Goal: Task Accomplishment & Management: Complete application form

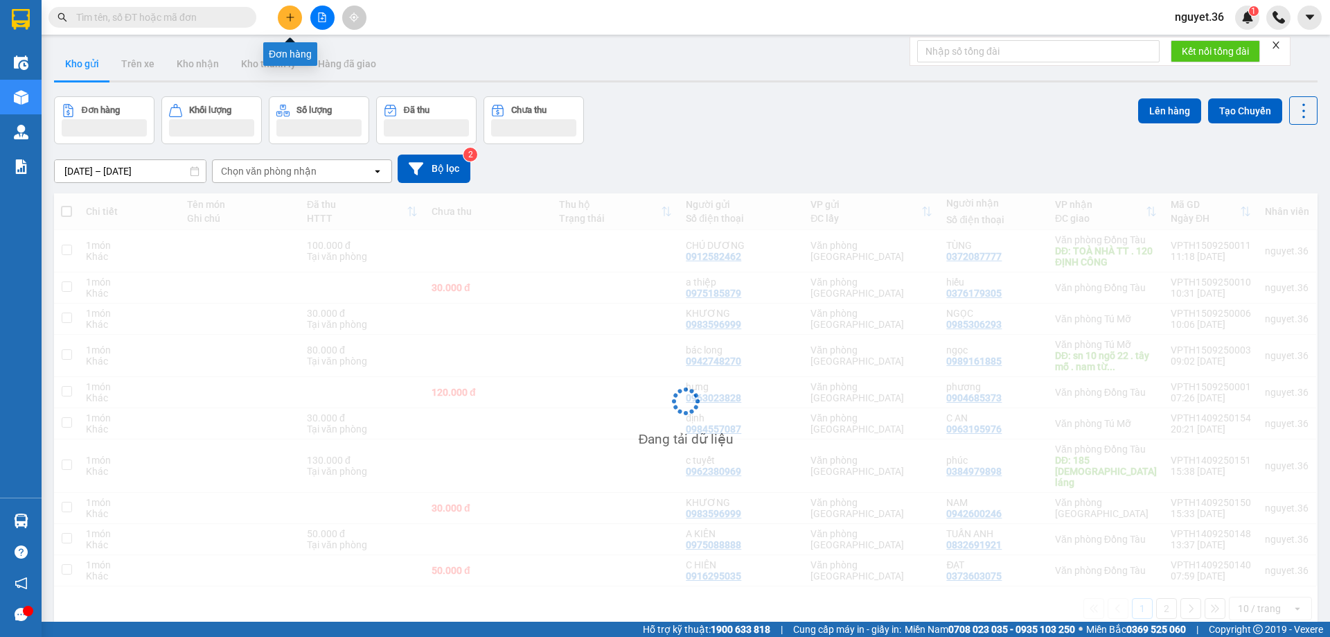
click at [287, 11] on button at bounding box center [290, 18] width 24 height 24
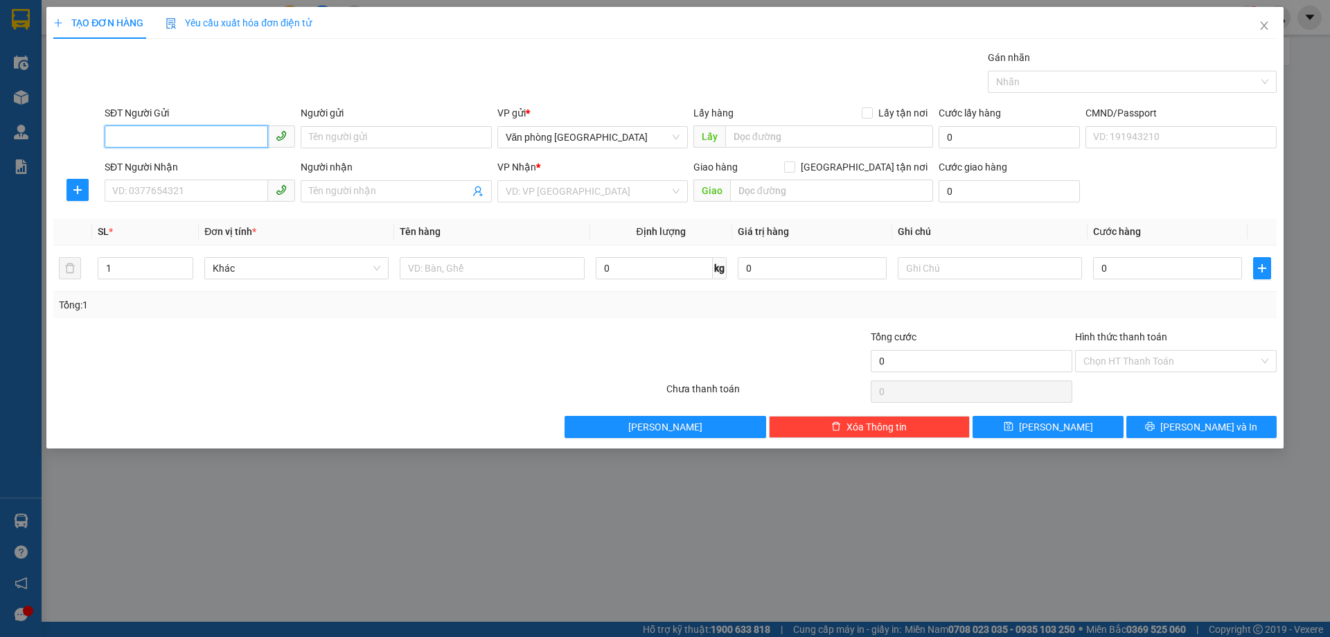
click at [204, 132] on input "SĐT Người Gửi" at bounding box center [187, 136] width 164 height 22
type input "0945748336"
click at [242, 161] on div "0945748336 - ĐẠT" at bounding box center [200, 164] width 174 height 15
type input "ĐẠT"
type input "0945748336"
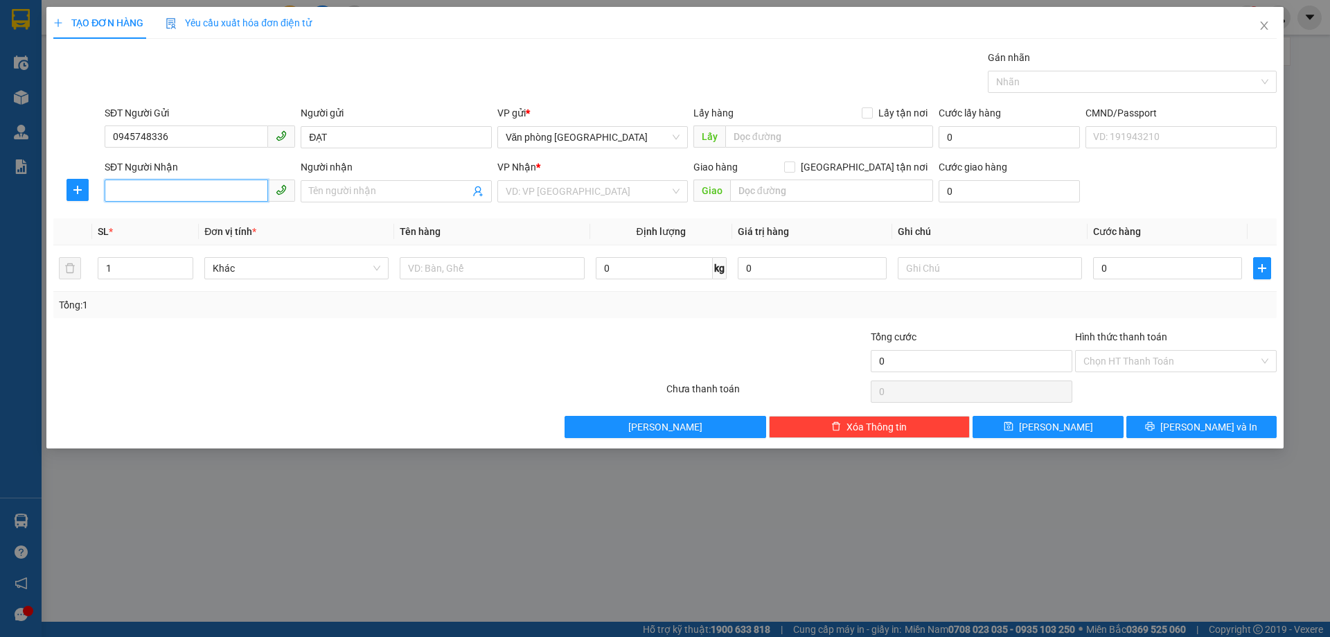
click at [219, 193] on input "SĐT Người Nhận" at bounding box center [187, 190] width 164 height 22
type input "0835995605"
click at [348, 186] on input "Người nhận" at bounding box center [389, 191] width 160 height 15
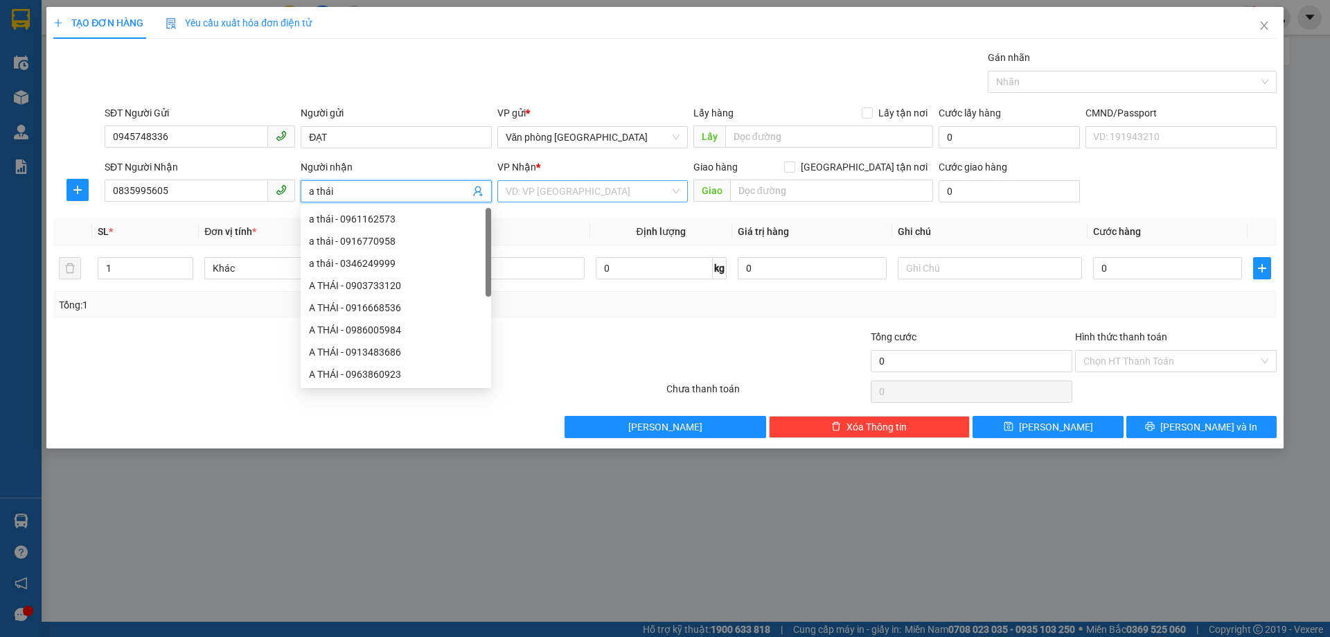
type input "a thái"
click at [561, 188] on input "search" at bounding box center [588, 191] width 164 height 21
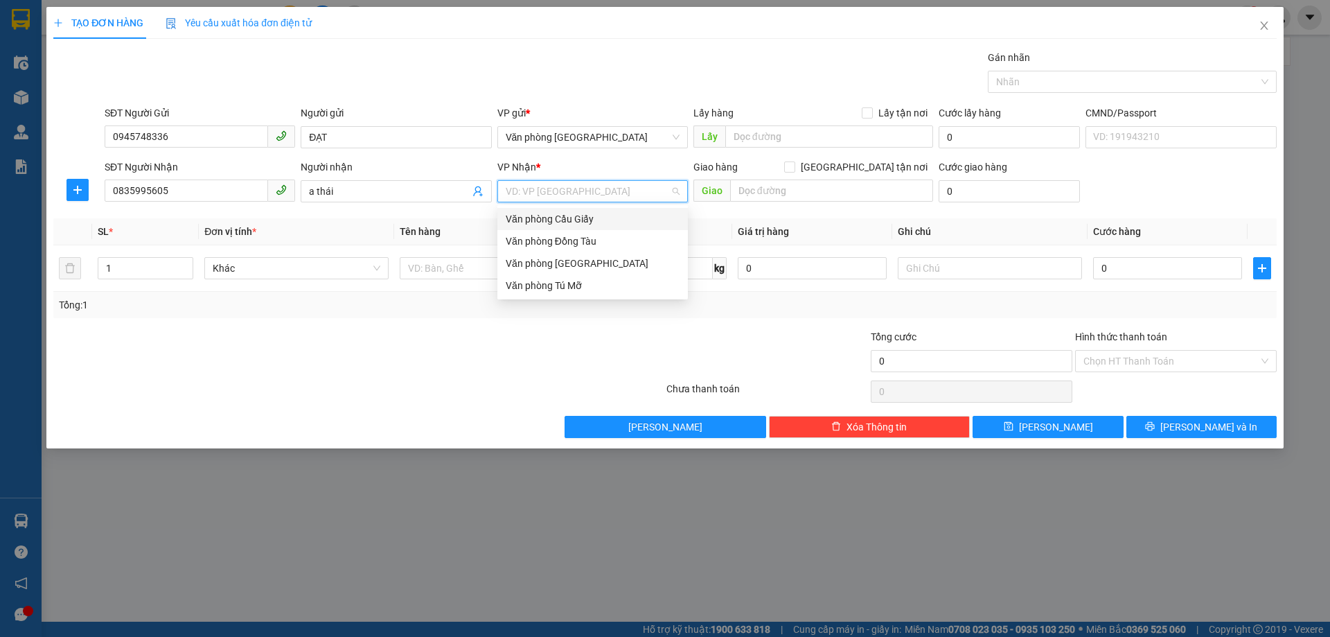
click at [591, 222] on div "Văn phòng Cầu Giấy" at bounding box center [593, 218] width 174 height 15
click at [580, 216] on div "Văn phòng Cầu Giấy" at bounding box center [593, 218] width 174 height 15
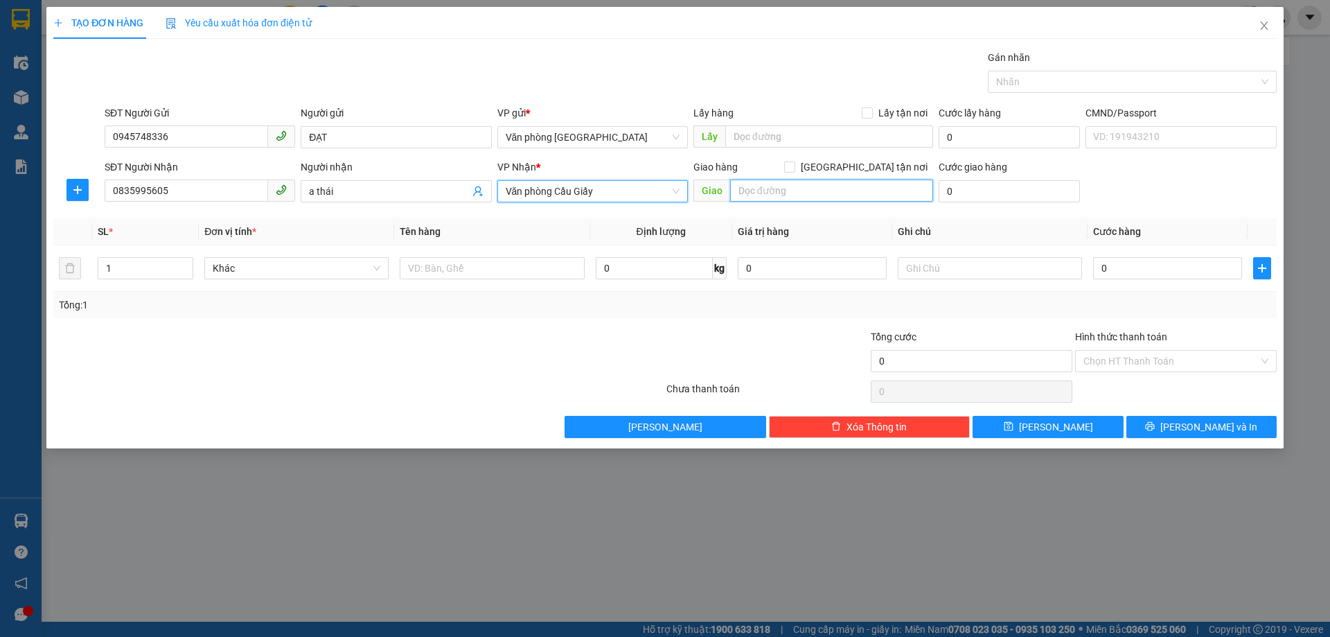
click at [805, 187] on input "text" at bounding box center [831, 190] width 203 height 22
click at [629, 195] on span "Văn phòng Cầu Giấy" at bounding box center [593, 191] width 174 height 21
type input "ct4"
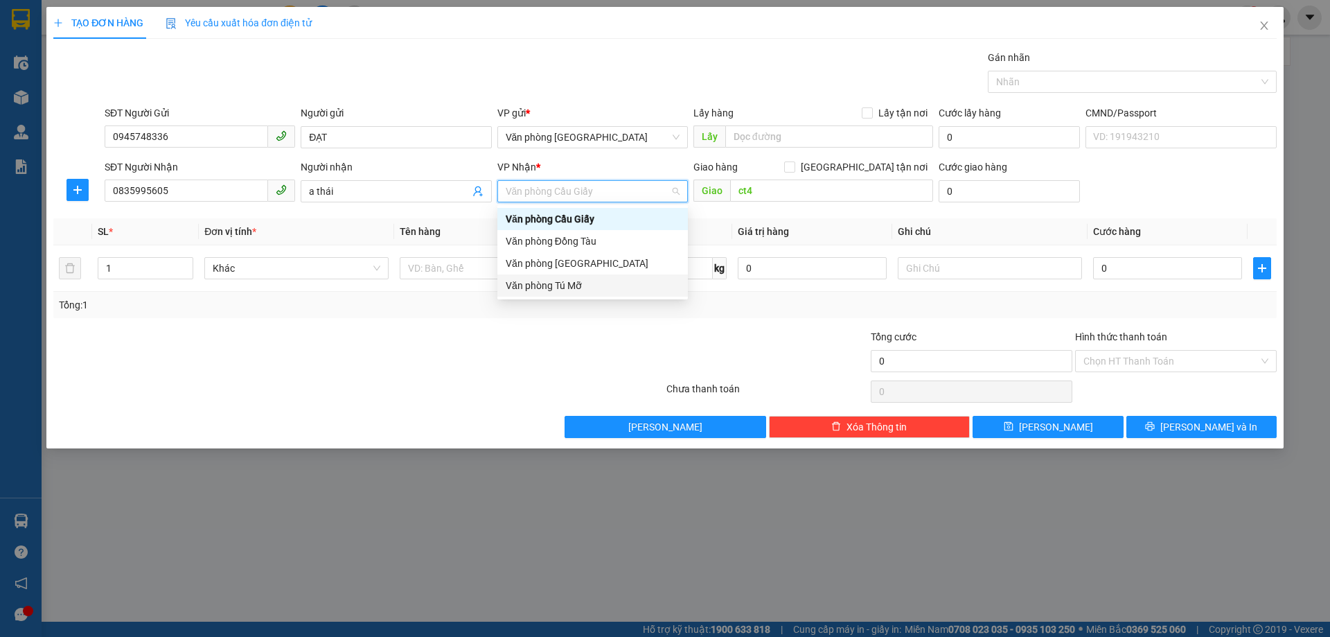
drag, startPoint x: 580, startPoint y: 288, endPoint x: 657, endPoint y: 241, distance: 90.2
click at [581, 288] on div "Văn phòng Tú Mỡ" at bounding box center [593, 285] width 174 height 15
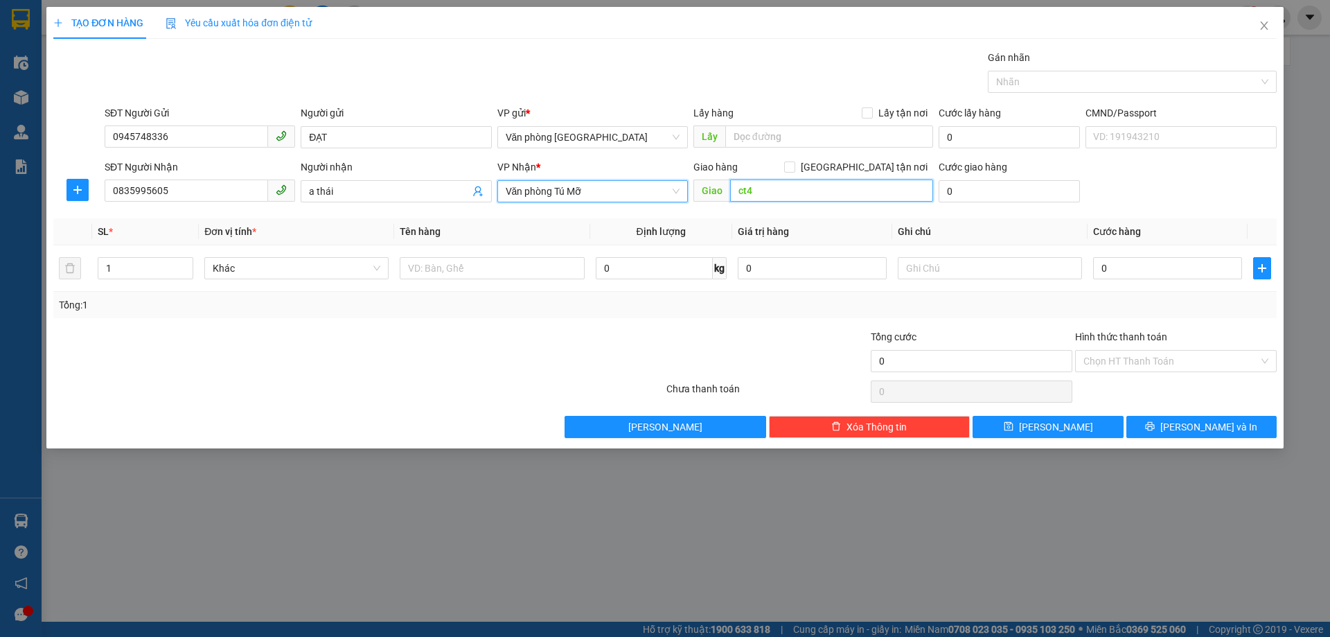
click at [795, 199] on input "ct4" at bounding box center [831, 190] width 203 height 22
type input "ct4 vimeco"
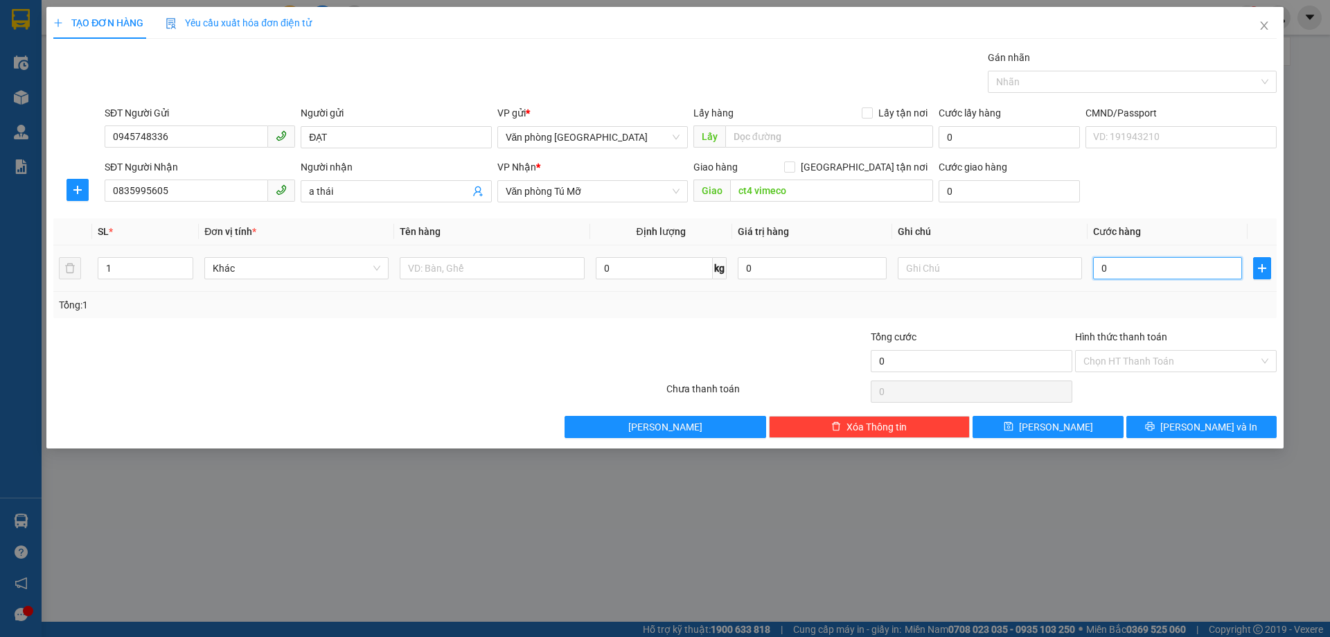
click at [1133, 269] on input "0" at bounding box center [1167, 268] width 149 height 22
type input "3"
type input "30"
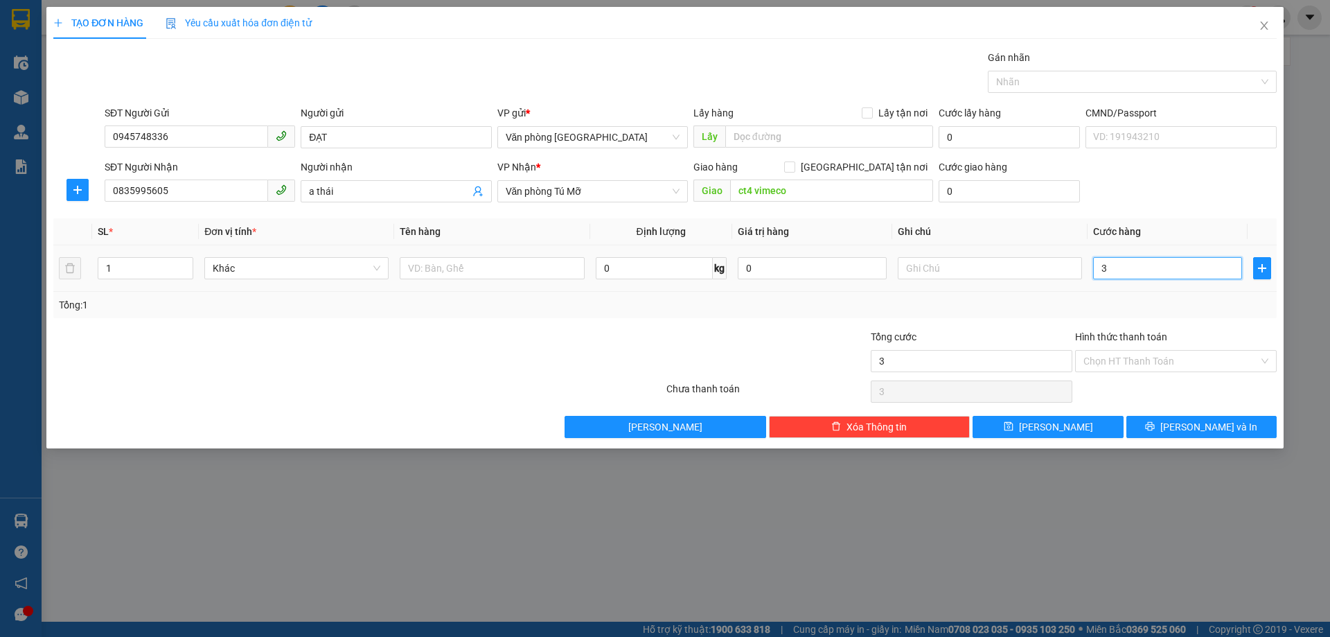
type input "30"
type input "300"
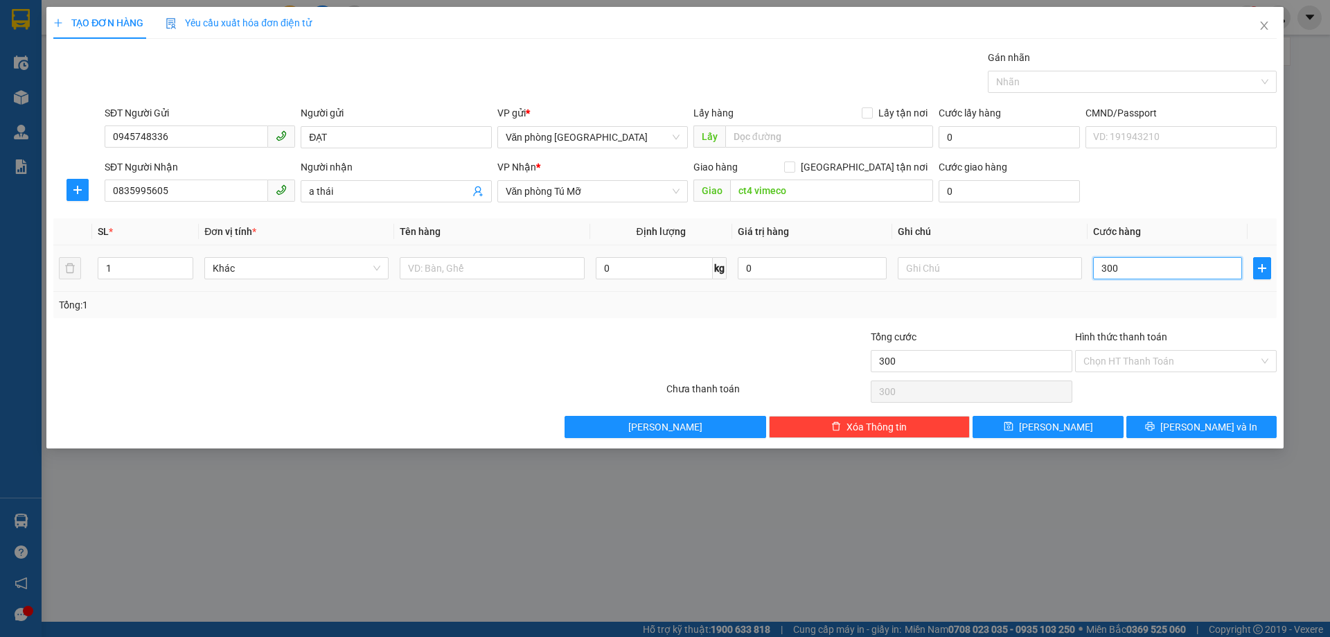
type input "3.000"
type input "30.000"
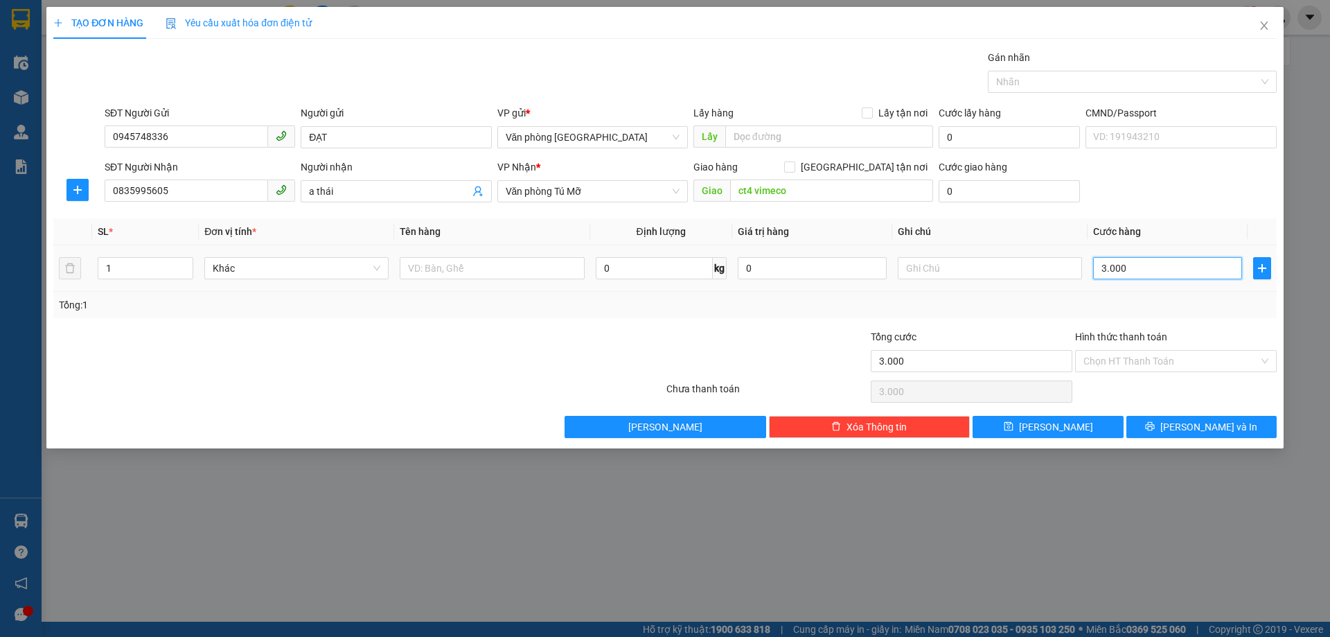
type input "30.000"
click at [1133, 354] on input "Hình thức thanh toán" at bounding box center [1171, 361] width 175 height 21
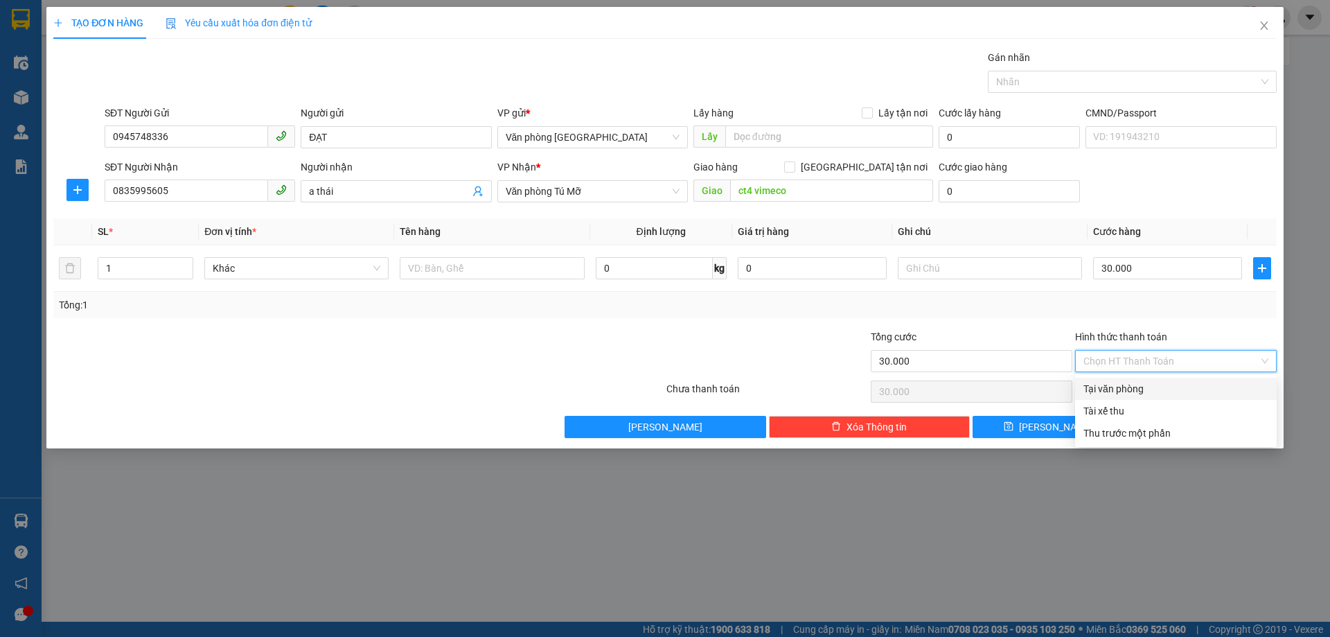
click at [1119, 389] on div "Tại văn phòng" at bounding box center [1176, 388] width 185 height 15
type input "0"
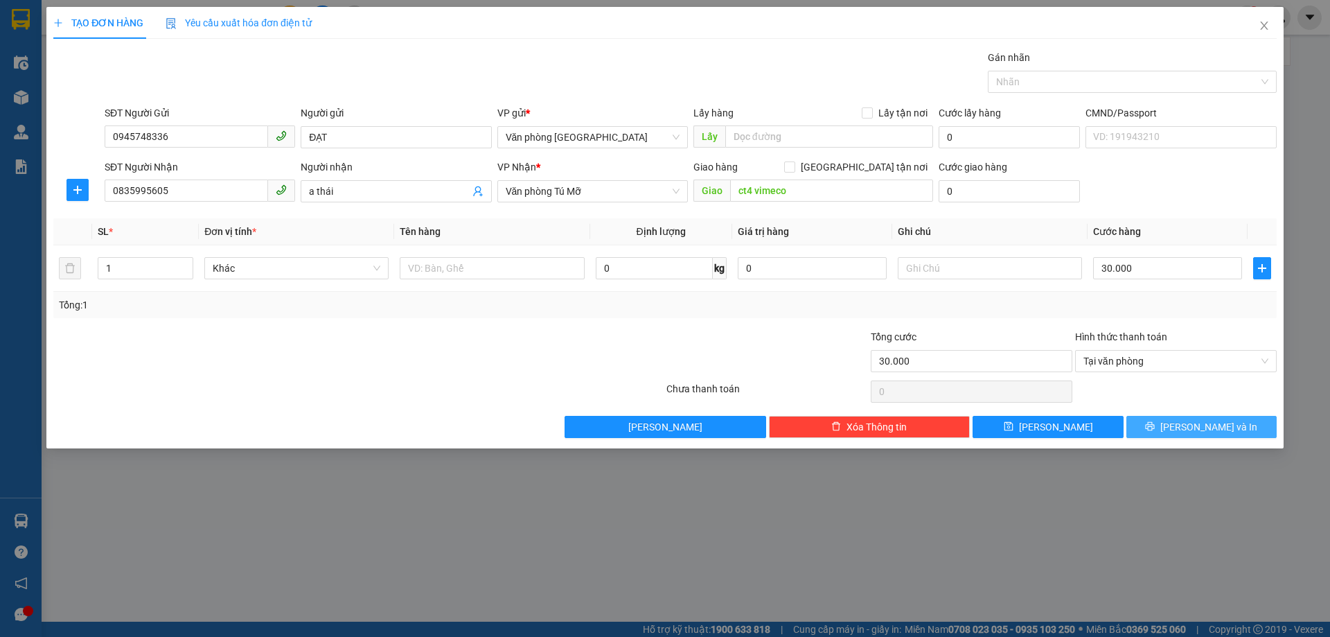
click at [1170, 421] on button "[PERSON_NAME] và In" at bounding box center [1202, 427] width 150 height 22
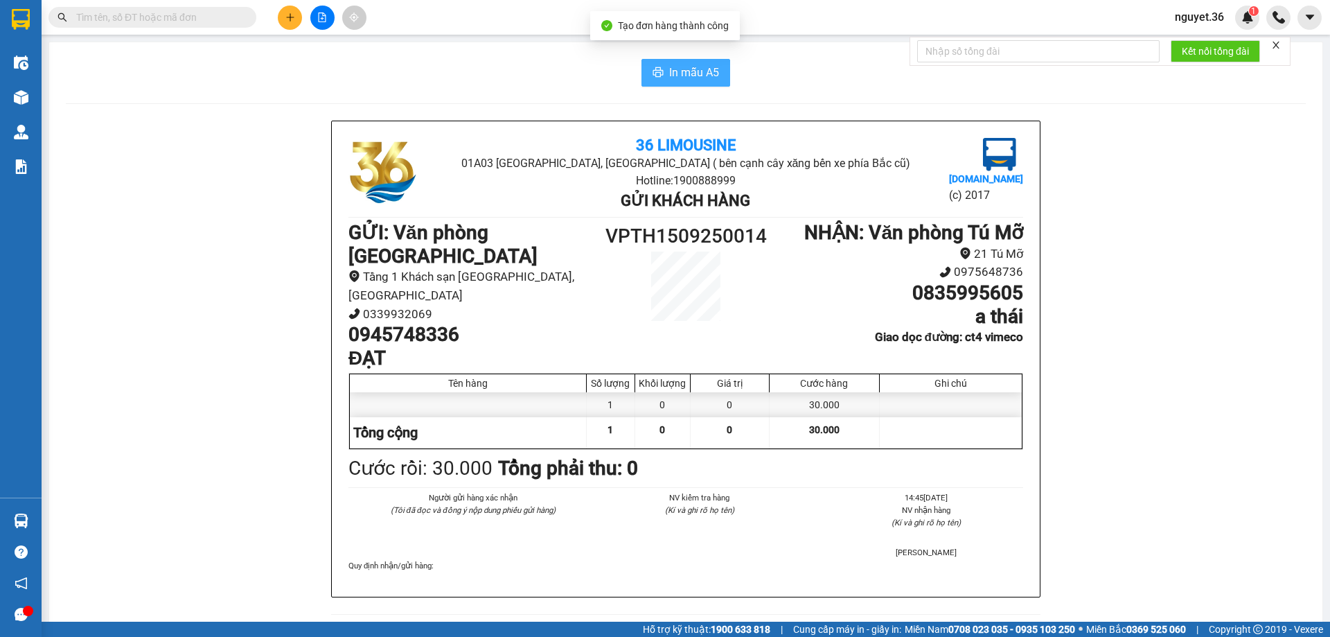
click at [669, 65] on span "In mẫu A5" at bounding box center [694, 72] width 50 height 17
click at [292, 19] on icon "plus" at bounding box center [290, 17] width 10 height 10
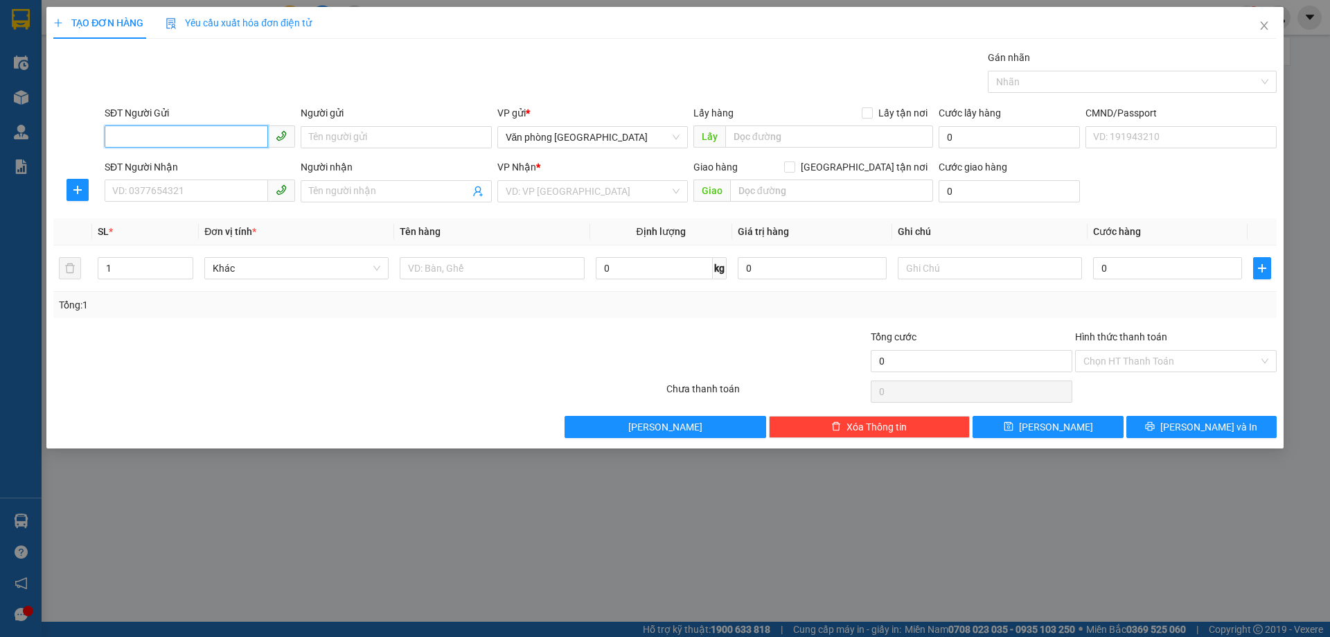
click at [238, 142] on input "SĐT Người Gửi" at bounding box center [187, 136] width 164 height 22
click at [238, 136] on input "SĐT Người Gửi" at bounding box center [187, 136] width 164 height 22
click at [195, 135] on input "SĐT Người Gửi" at bounding box center [187, 136] width 164 height 22
type input "0946789822"
click at [373, 139] on input "Người gửi" at bounding box center [396, 137] width 191 height 22
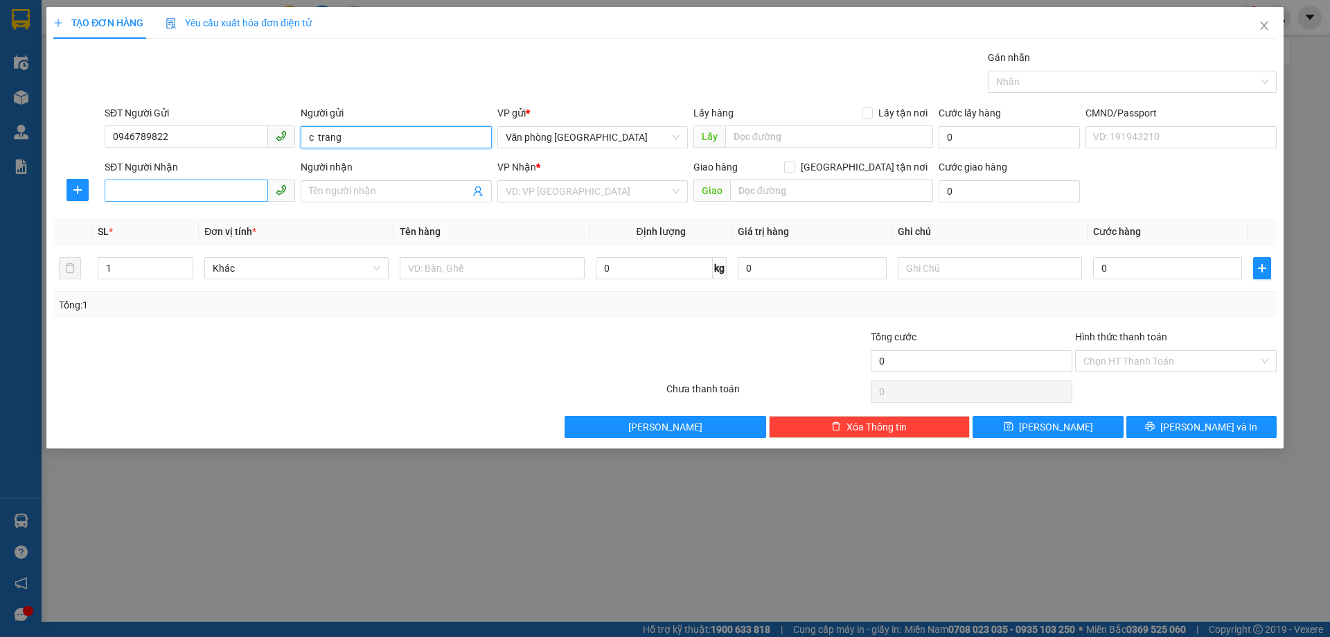
type input "c trang"
click at [202, 188] on input "SĐT Người Nhận" at bounding box center [187, 190] width 164 height 22
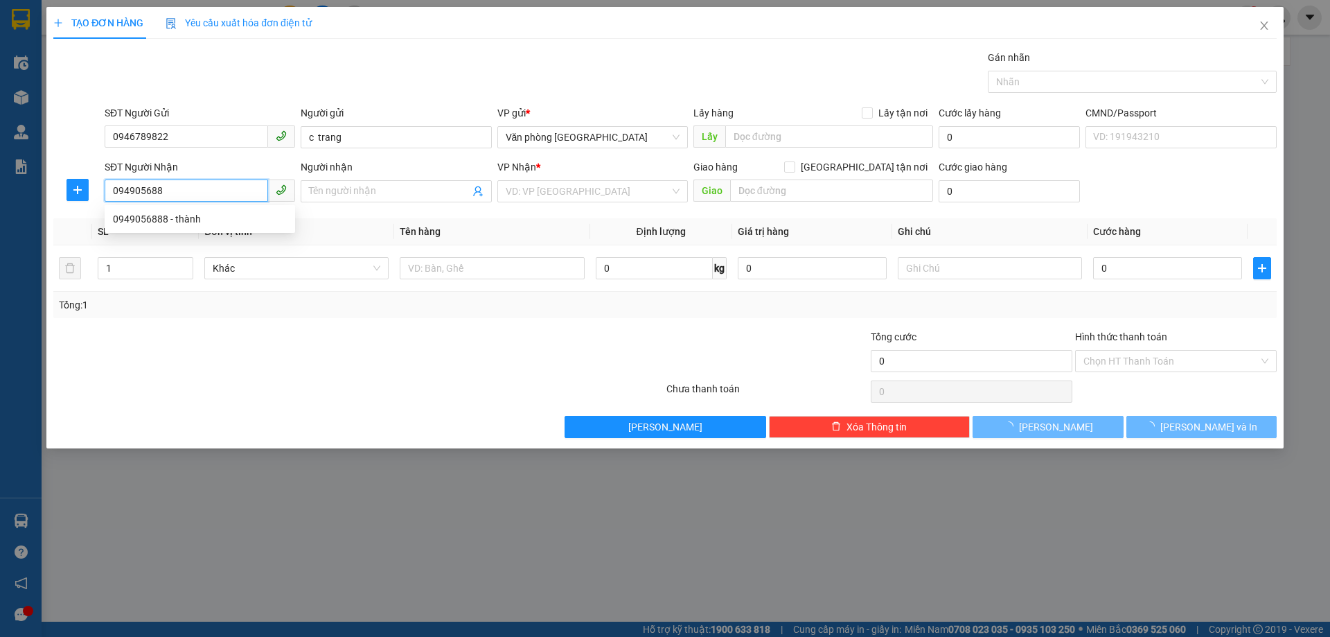
type input "0949056888"
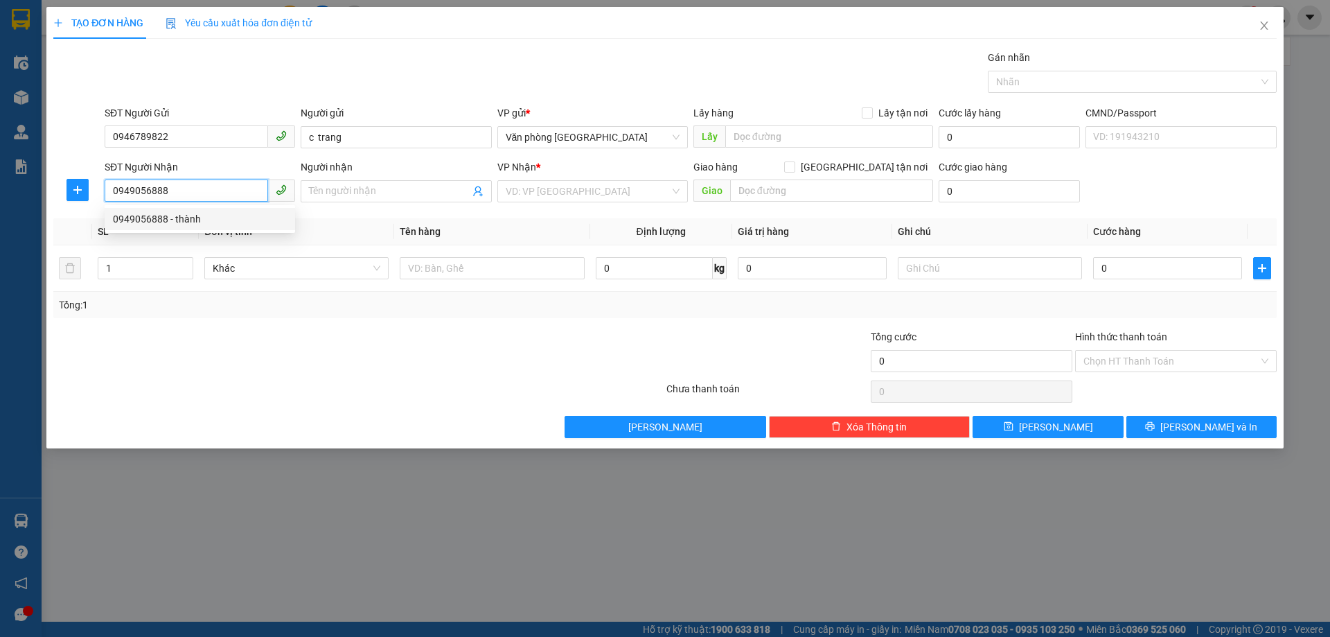
click at [181, 222] on div "0949056888 - thành" at bounding box center [200, 218] width 174 height 15
type input "thành"
type input "0949056888"
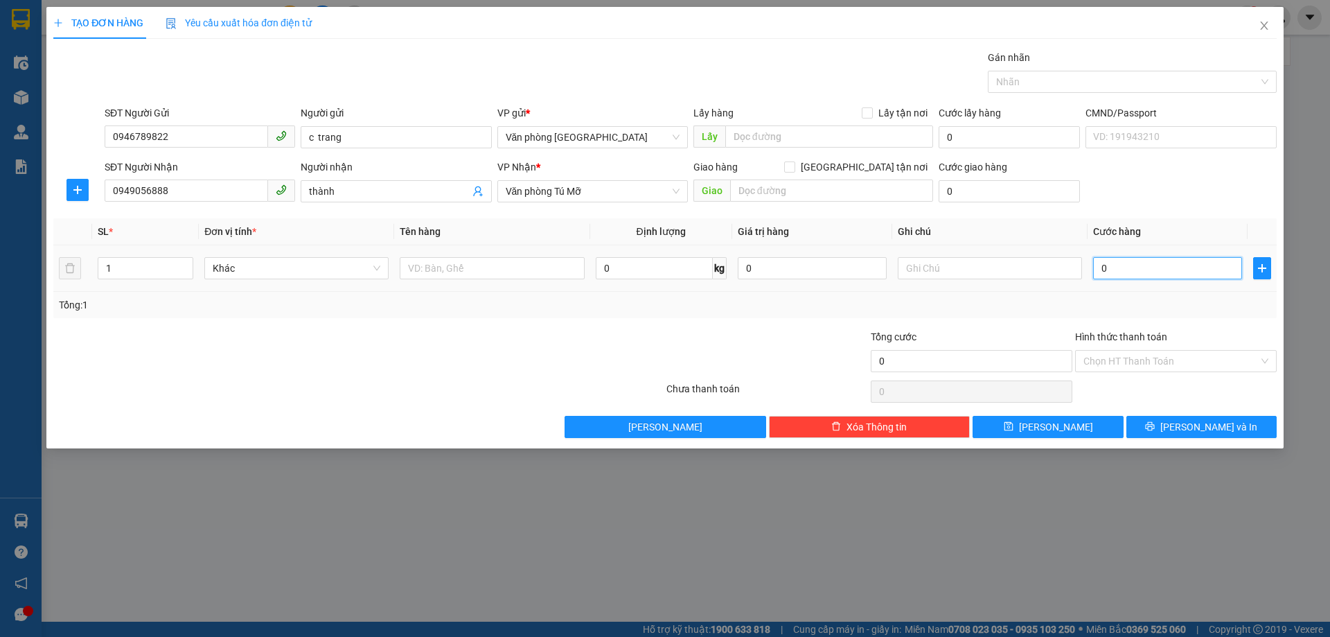
click at [1149, 270] on input "0" at bounding box center [1167, 268] width 149 height 22
type input "3"
type input "30"
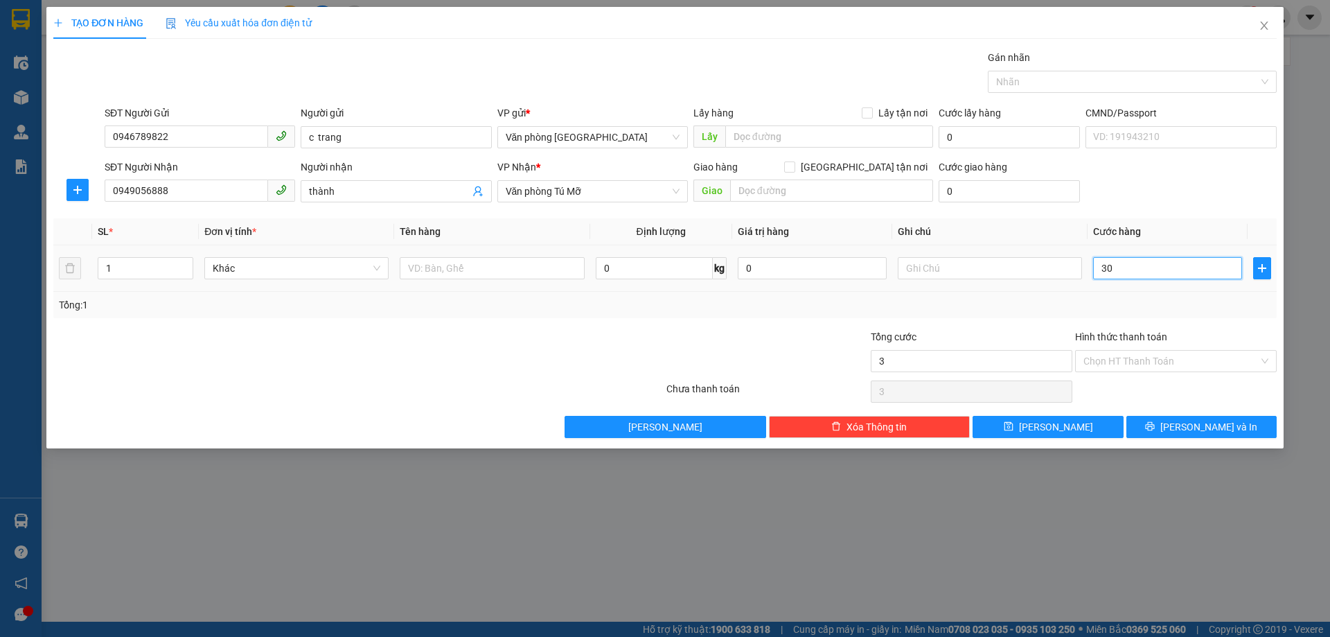
type input "30"
type input "300"
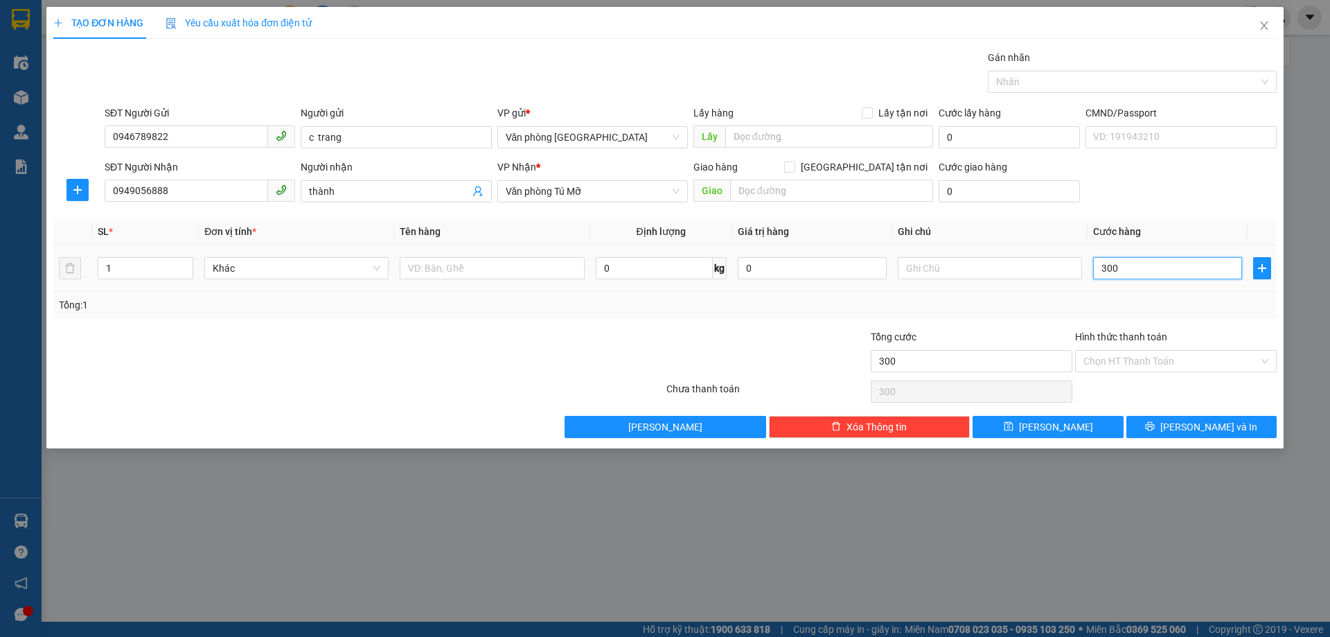
type input "3.000"
type input "30.000"
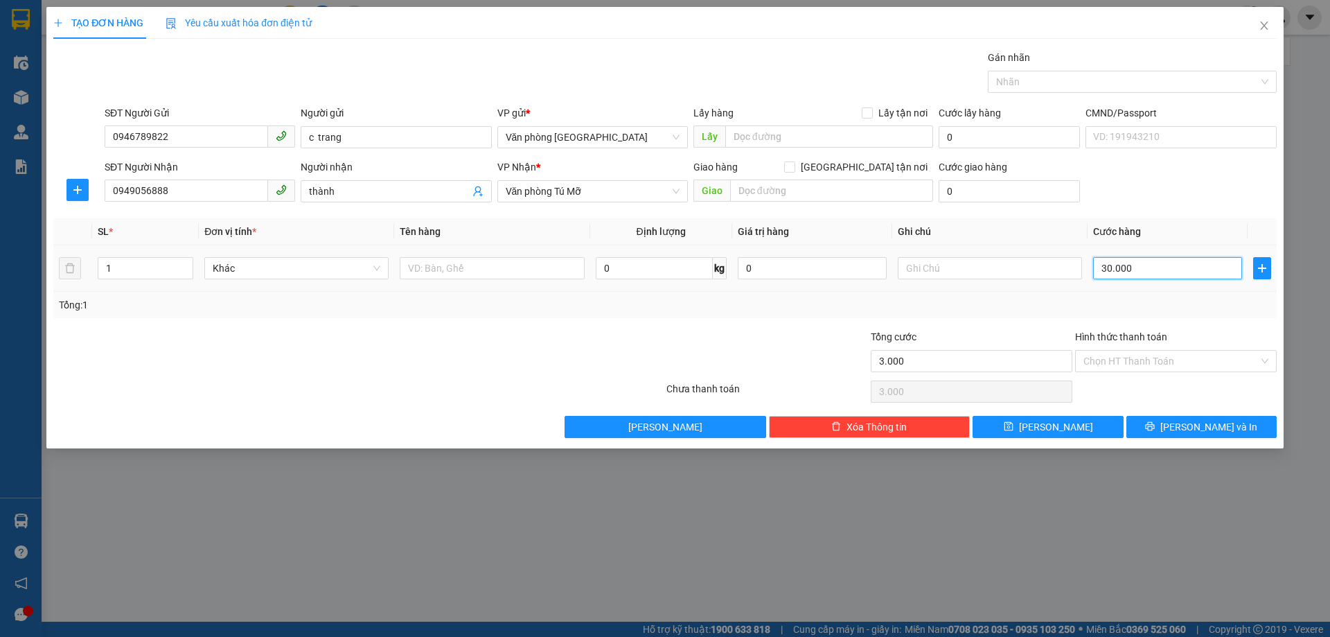
type input "30.000"
click at [1159, 430] on button "[PERSON_NAME] và In" at bounding box center [1202, 427] width 150 height 22
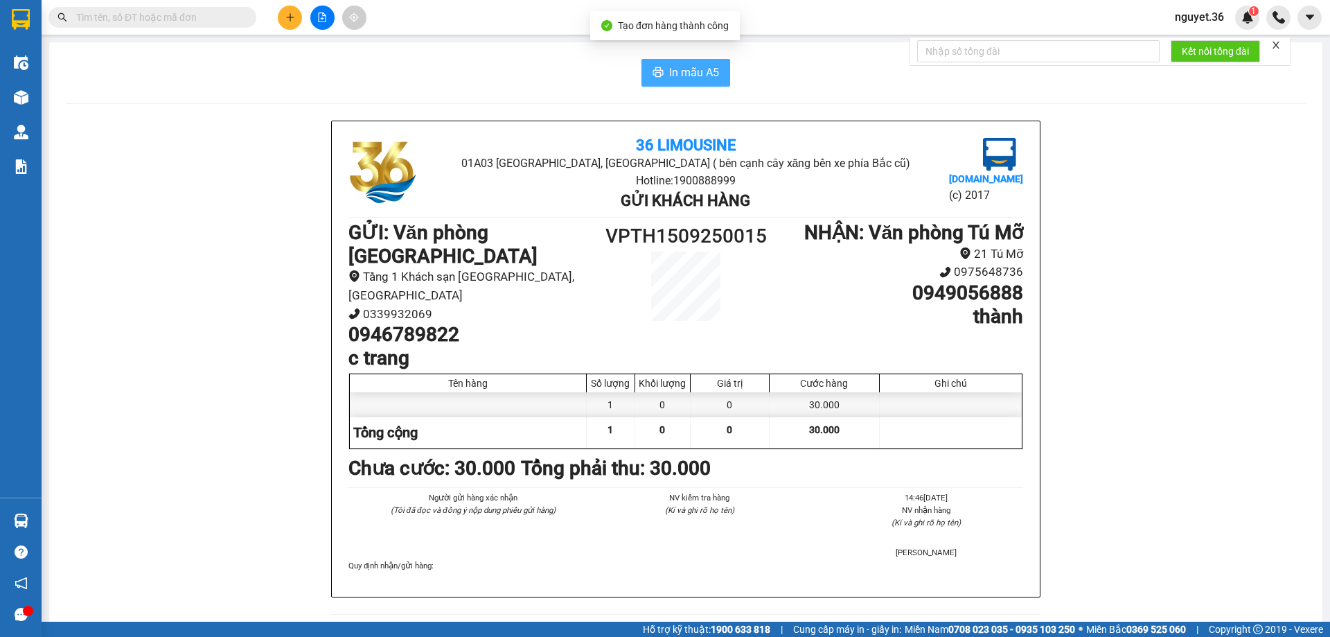
click at [673, 69] on span "In mẫu A5" at bounding box center [694, 72] width 50 height 17
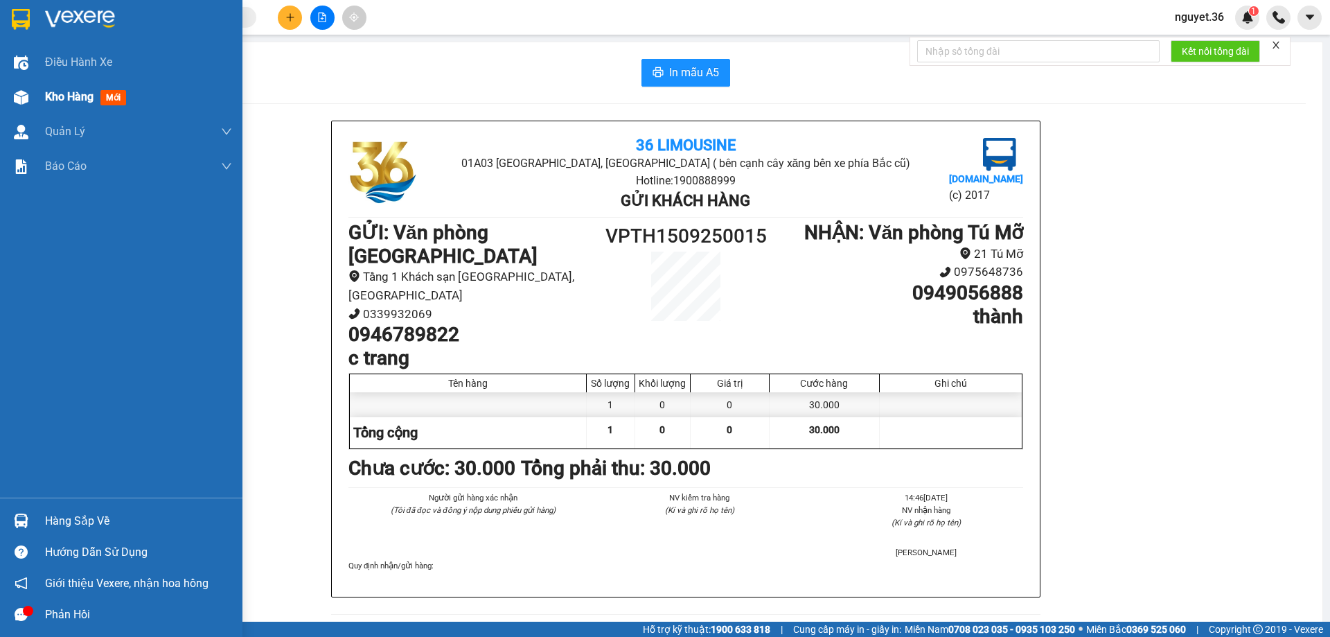
click at [66, 96] on span "Kho hàng" at bounding box center [69, 96] width 48 height 13
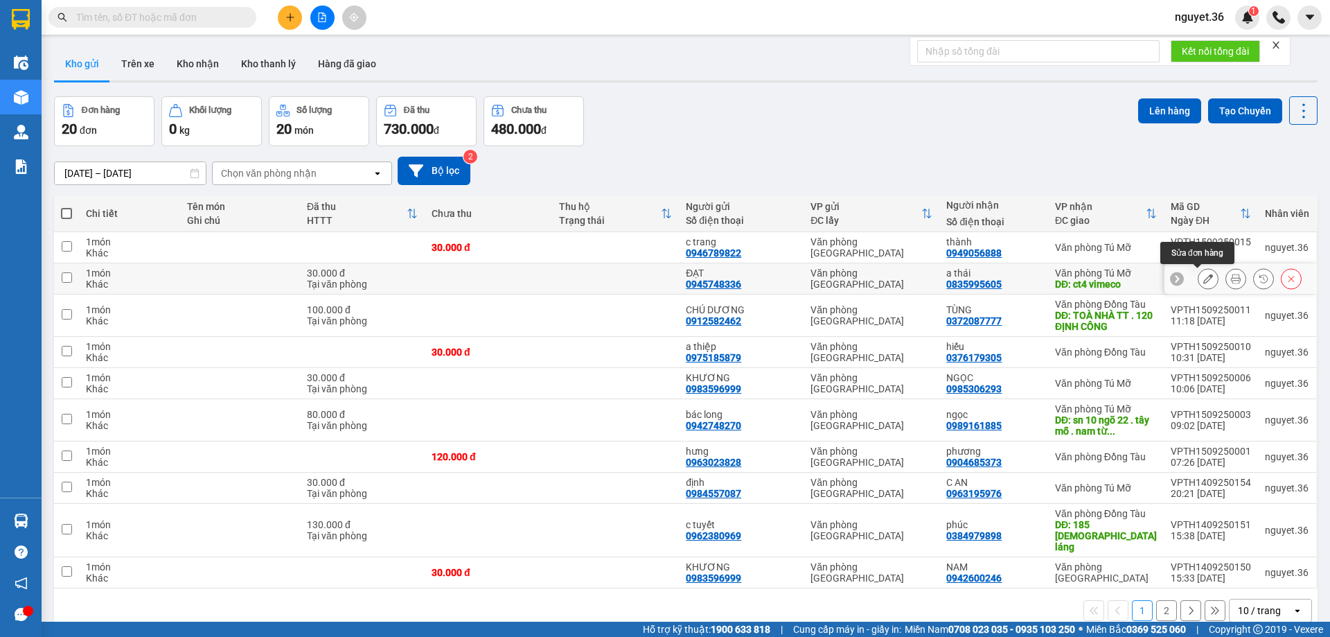
click at [1203, 279] on icon at bounding box center [1208, 279] width 10 height 10
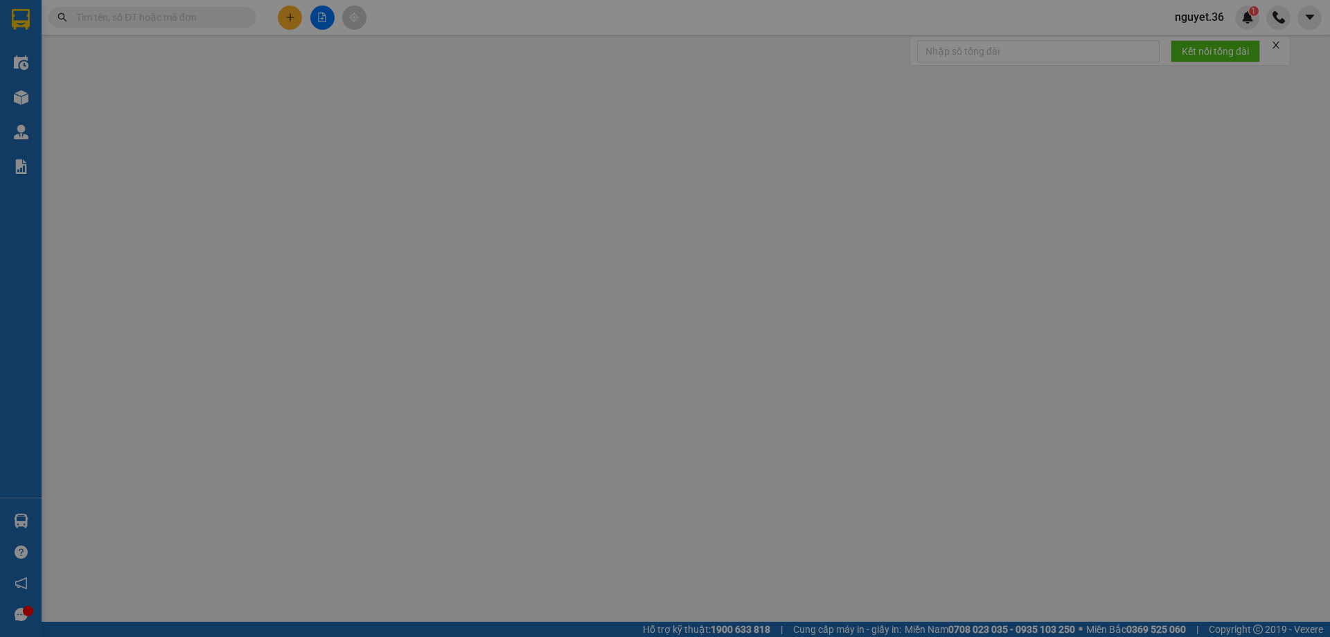
type input "0945748336"
type input "ĐẠT"
type input "0835995605"
type input "a thái"
type input "ct4 vimeco"
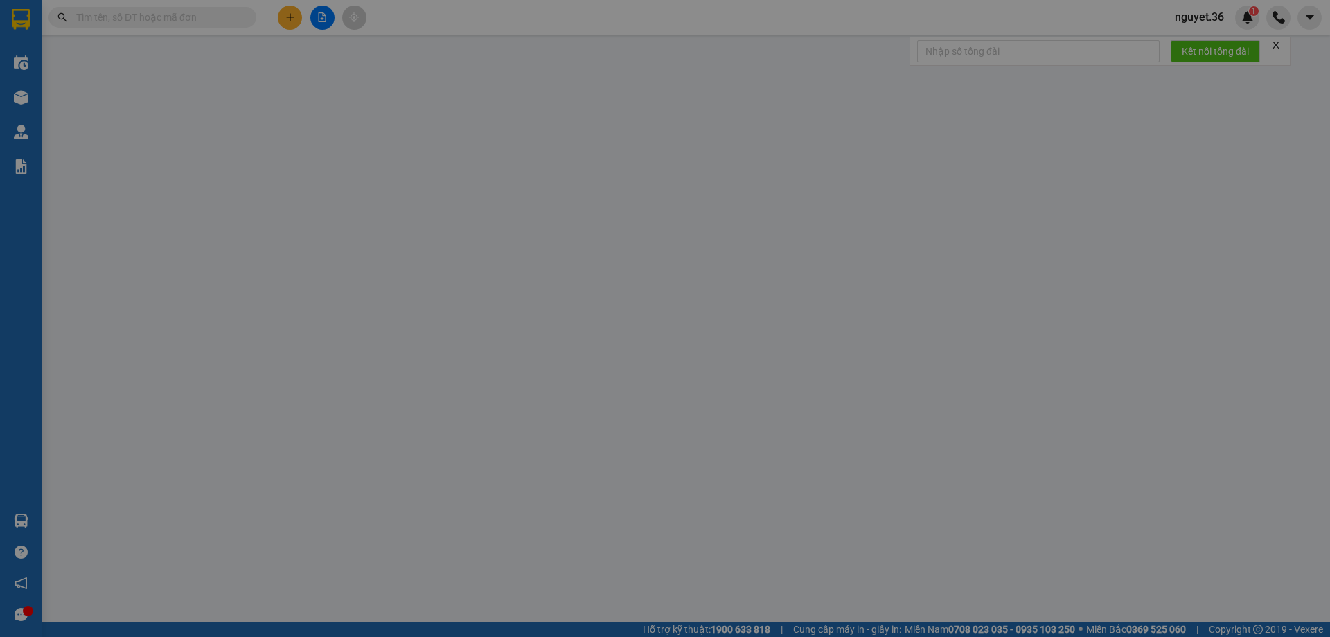
type input "30.000"
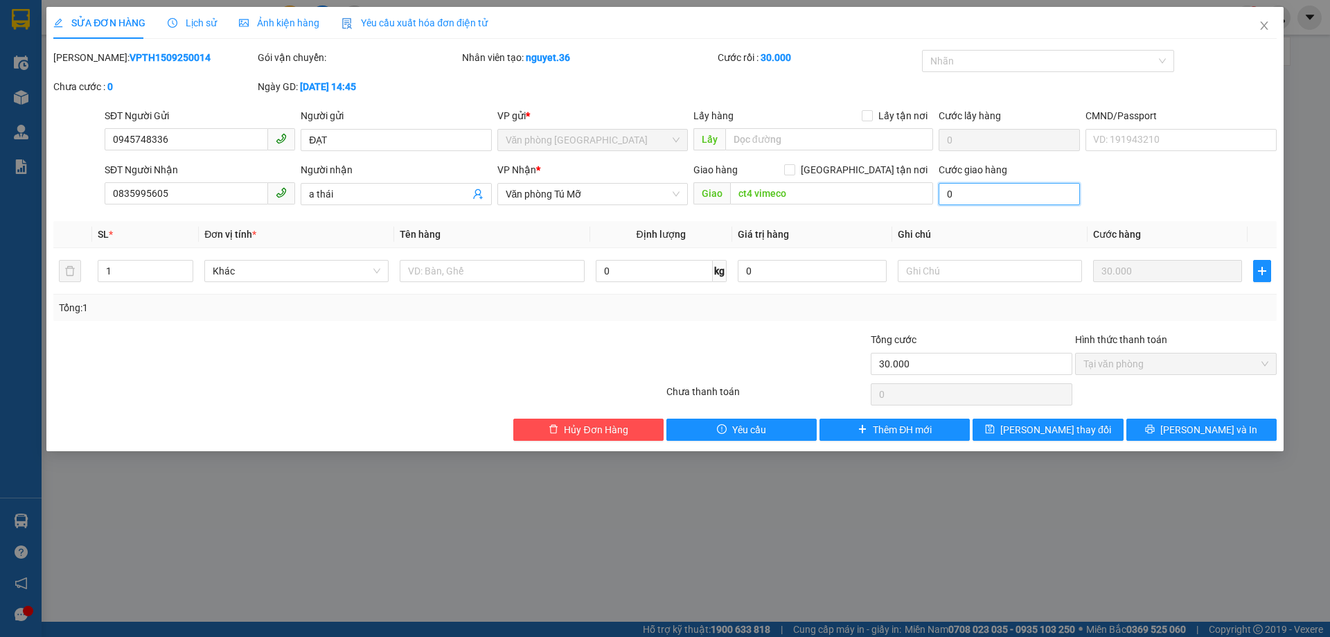
click at [1003, 193] on input "0" at bounding box center [1009, 194] width 141 height 22
type input "3"
type input "30.003"
type input "3"
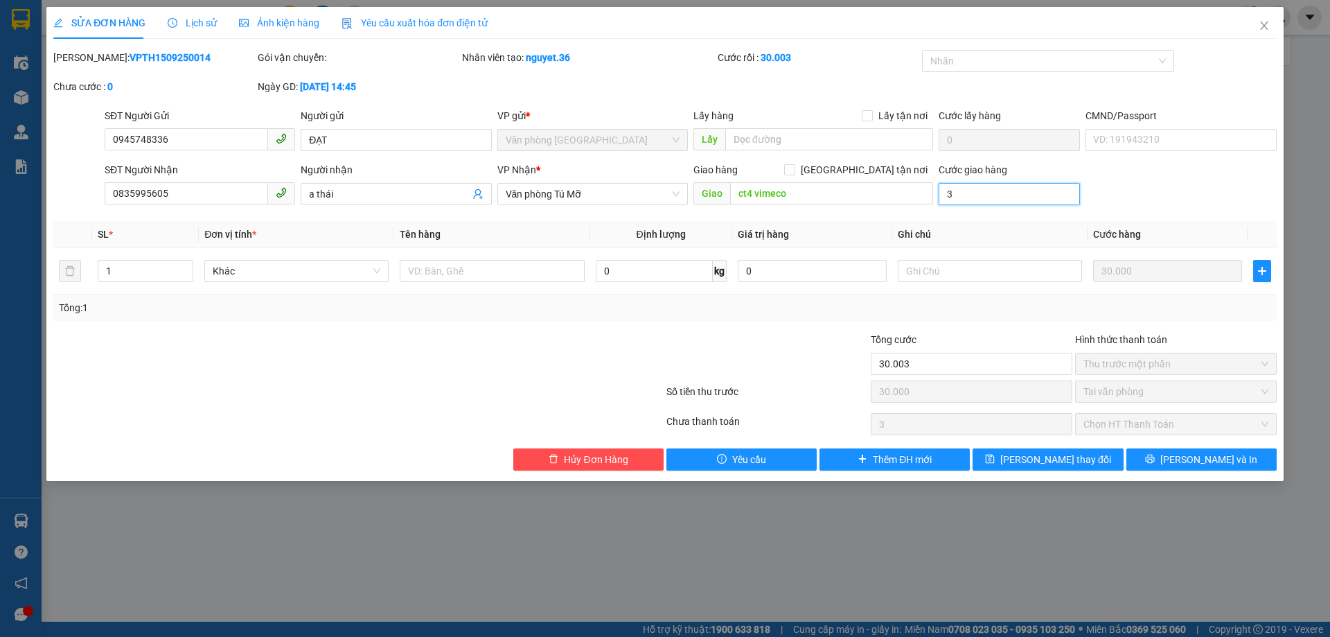
type input "30"
type input "30.030"
type input "30"
type input "300"
type input "30.300"
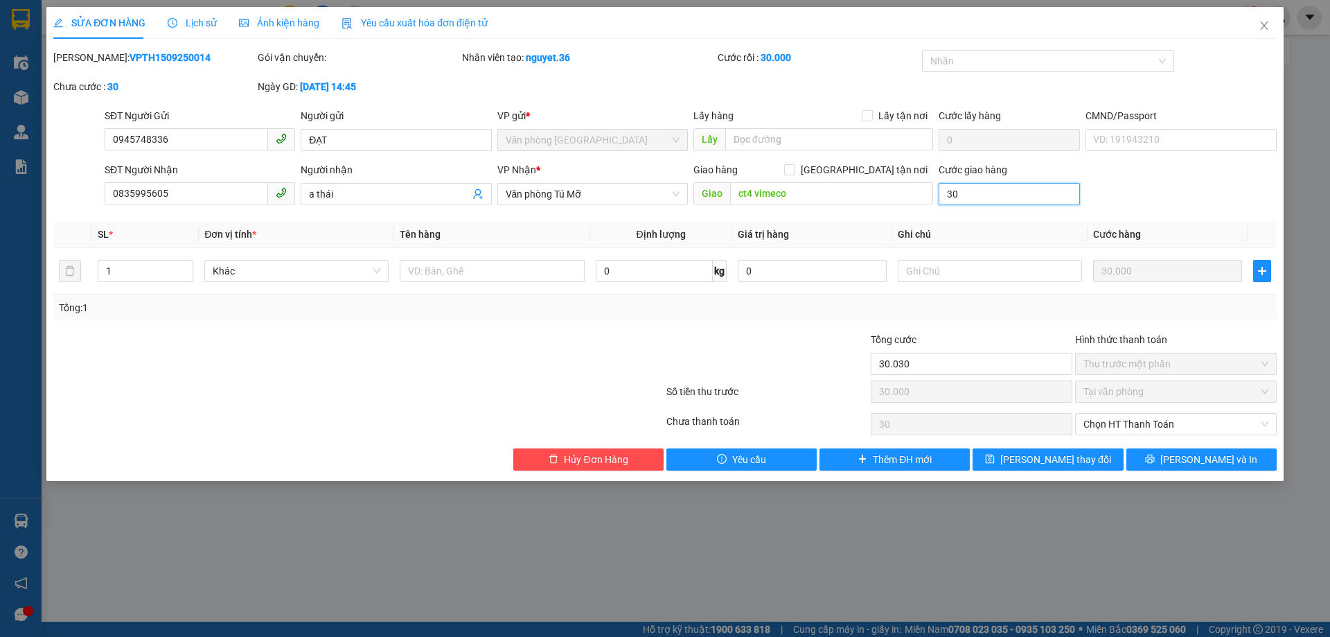
type input "300"
type input "3.000"
type input "33.000"
type input "3.000"
type input "30.000"
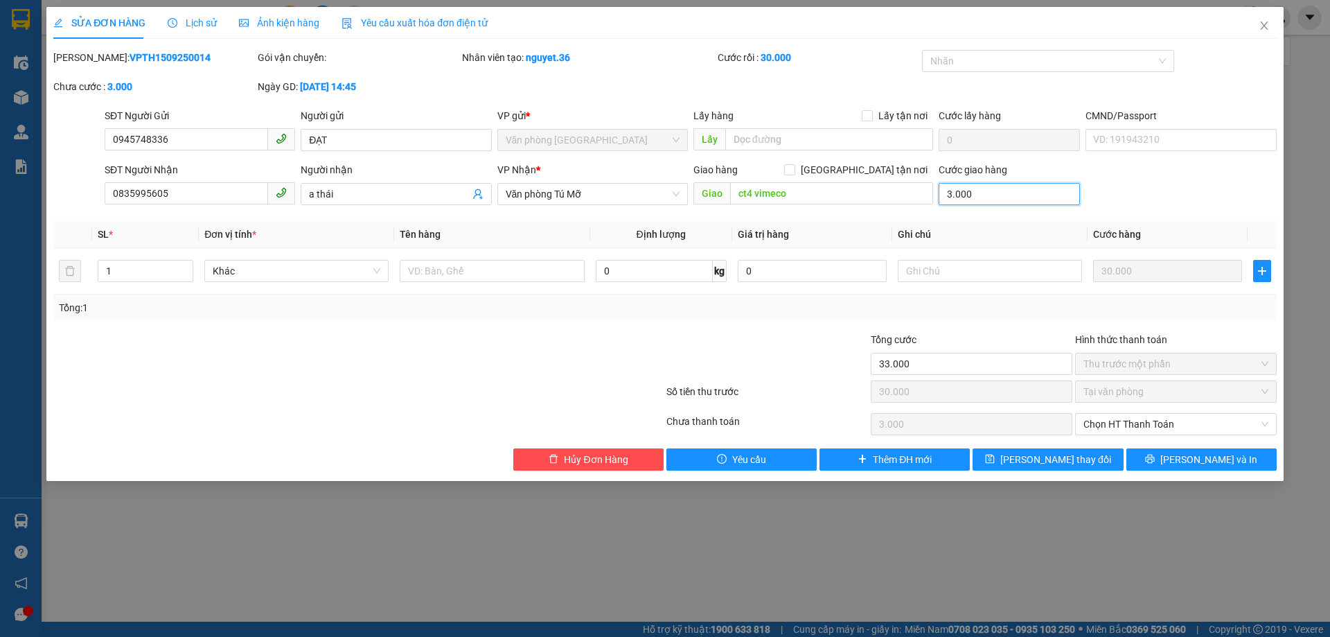
type input "60.000"
type input "30.000"
click at [1120, 424] on span "Chọn HT Thanh Toán" at bounding box center [1176, 424] width 185 height 21
type input "30.000"
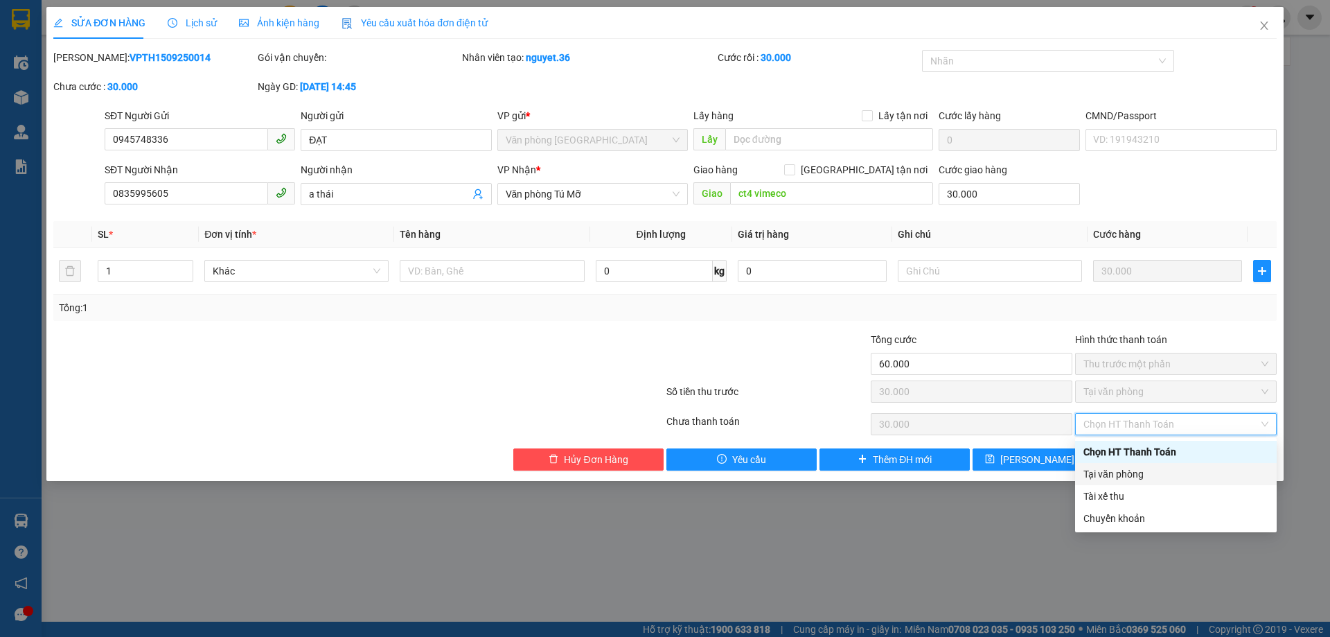
drag, startPoint x: 1104, startPoint y: 473, endPoint x: 1095, endPoint y: 473, distance: 9.0
click at [1103, 473] on div "Tại văn phòng" at bounding box center [1176, 473] width 185 height 15
type input "0"
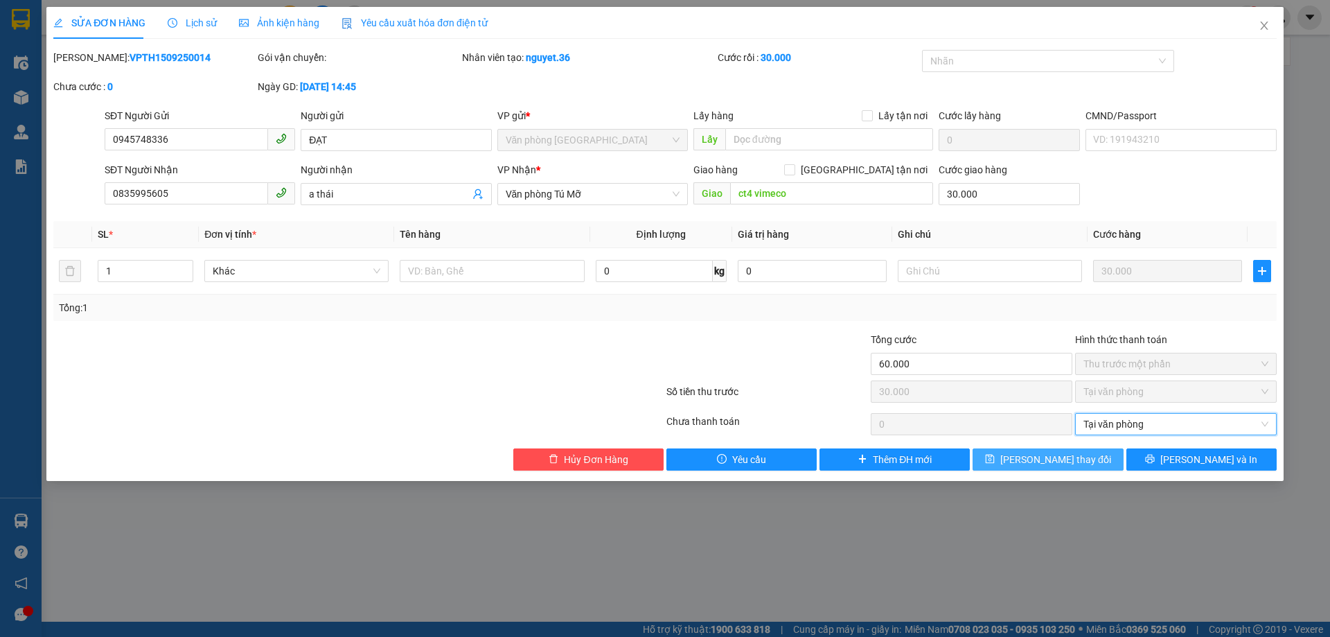
click at [1030, 460] on span "[PERSON_NAME] thay đổi" at bounding box center [1055, 459] width 111 height 15
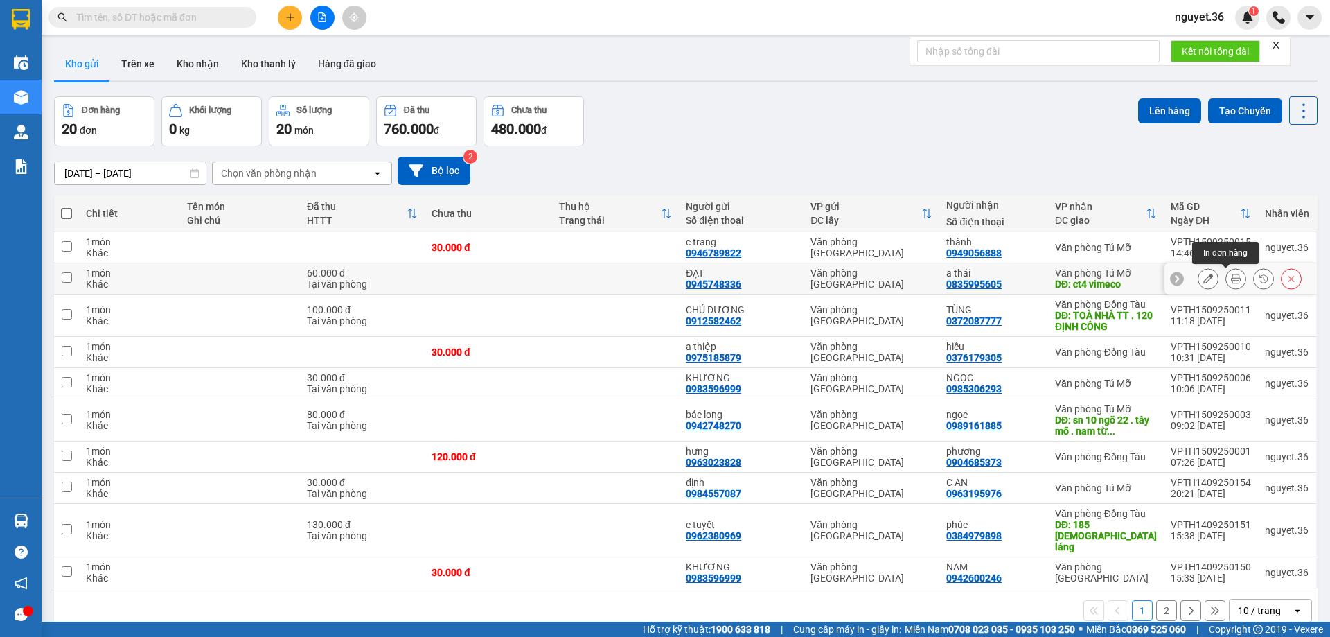
click at [1226, 272] on button at bounding box center [1235, 279] width 19 height 24
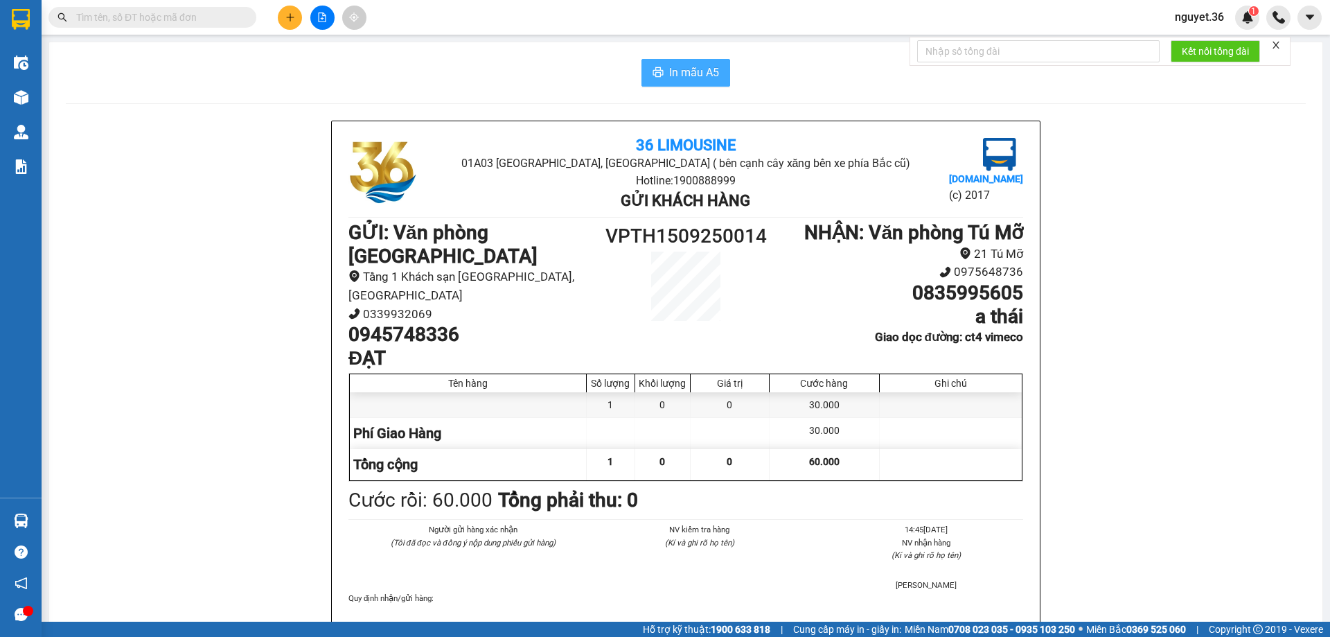
click at [675, 64] on span "In mẫu A5" at bounding box center [694, 72] width 50 height 17
click at [691, 71] on span "In mẫu A5" at bounding box center [694, 72] width 50 height 17
